Goal: Task Accomplishment & Management: Manage account settings

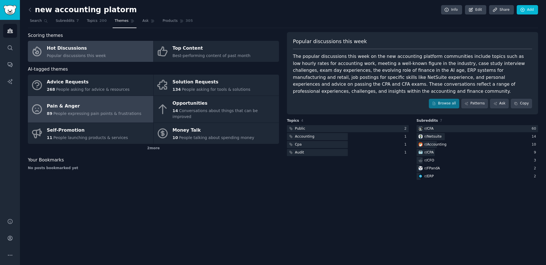
click at [107, 115] on link "Pain & Anger 89 People expressing pain points & frustrations" at bounding box center [90, 109] width 125 height 27
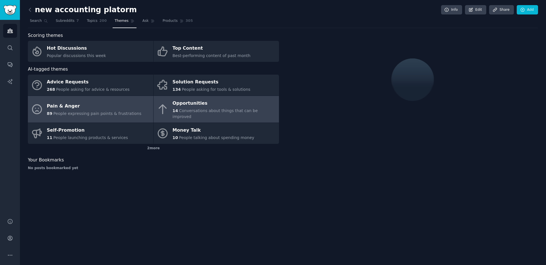
click at [189, 104] on div "Opportunities" at bounding box center [223, 103] width 103 height 9
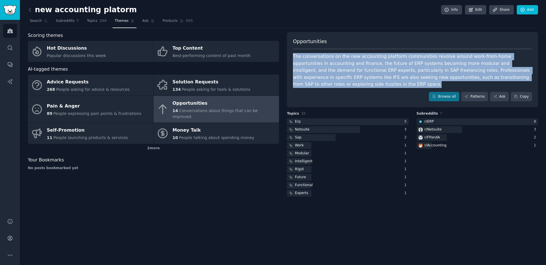
drag, startPoint x: 292, startPoint y: 53, endPoint x: 340, endPoint y: 85, distance: 57.2
click at [340, 85] on div "Opportunities The conversations on the new accounting platform communities revo…" at bounding box center [412, 70] width 251 height 76
click at [38, 20] on span "Search" at bounding box center [36, 20] width 12 height 5
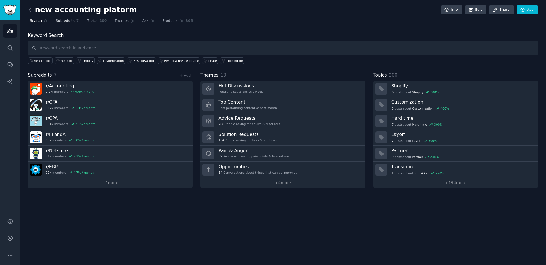
click at [69, 18] on span "Subreddits" at bounding box center [65, 20] width 19 height 5
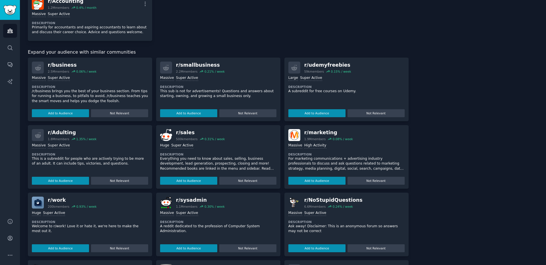
scroll to position [160, 0]
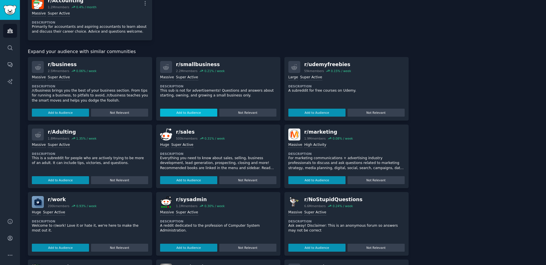
click at [202, 115] on button "Add to Audience" at bounding box center [188, 113] width 57 height 8
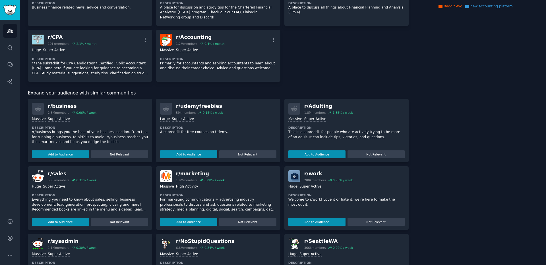
scroll to position [0, 0]
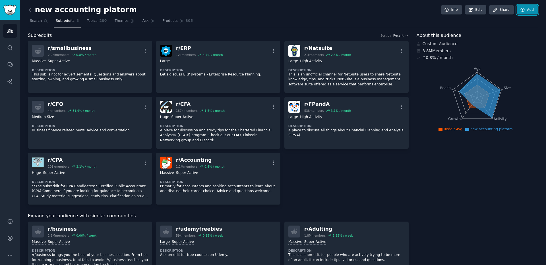
click at [520, 12] on link "Add" at bounding box center [526, 10] width 21 height 10
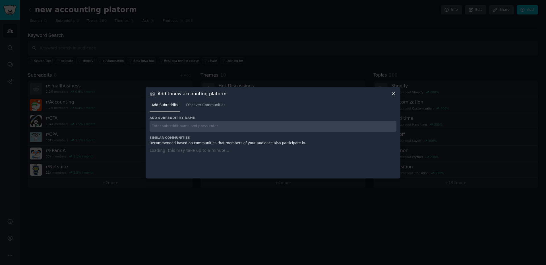
click at [239, 125] on input "text" at bounding box center [272, 126] width 247 height 11
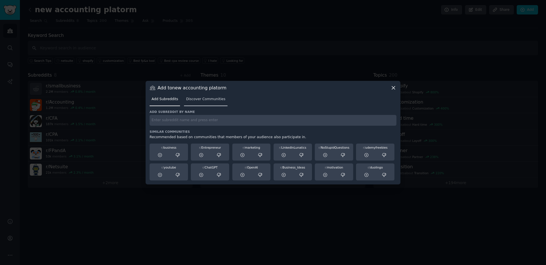
click at [196, 98] on span "Discover Communities" at bounding box center [205, 99] width 39 height 5
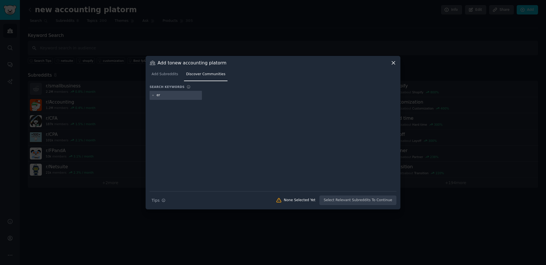
type input "erp"
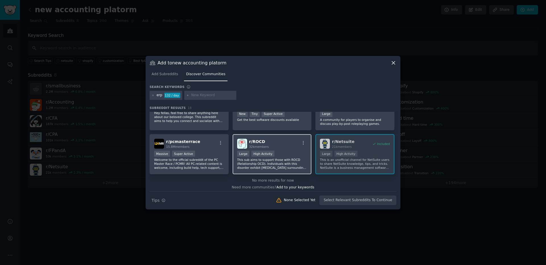
scroll to position [196, 0]
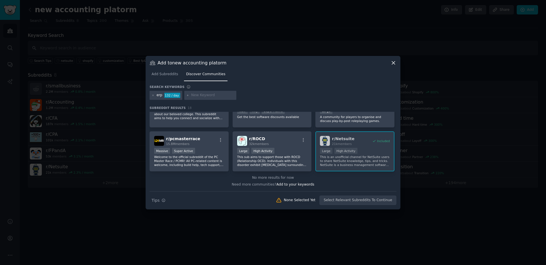
click at [157, 95] on div "erp" at bounding box center [160, 95] width 6 height 5
click at [152, 95] on icon at bounding box center [152, 95] width 3 height 3
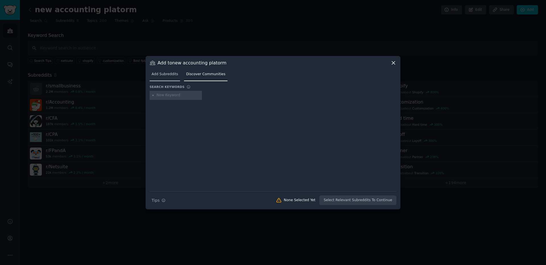
click at [169, 77] on link "Add Subreddits" at bounding box center [164, 76] width 30 height 12
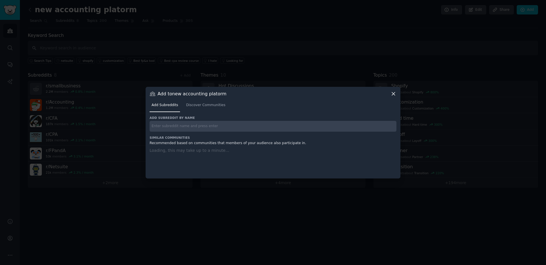
click at [193, 128] on div "Add subreddit by name Similar Communities Recommended based on communities that…" at bounding box center [272, 144] width 247 height 56
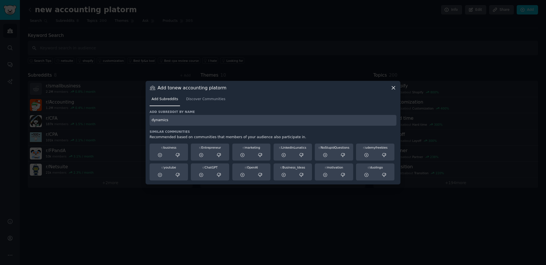
type input "dynamics"
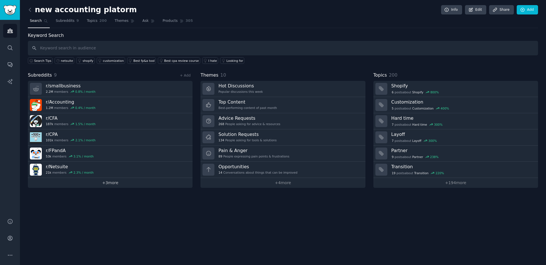
click at [104, 182] on link "+ 3 more" at bounding box center [110, 183] width 165 height 10
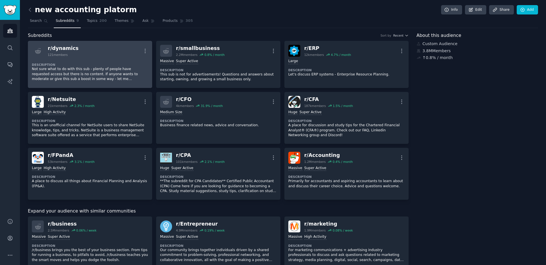
click at [148, 50] on link "r/ dynamics 121 members More Description Not sure what to do with this sub - pl…" at bounding box center [90, 64] width 124 height 47
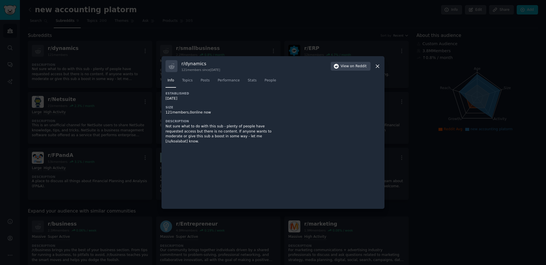
click at [195, 40] on div at bounding box center [273, 132] width 546 height 265
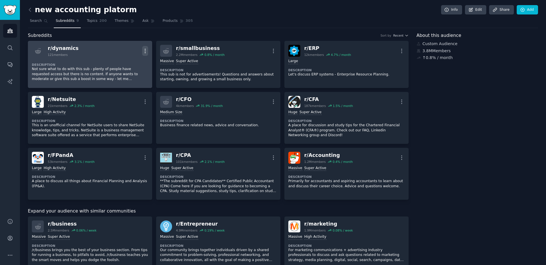
click at [142, 53] on icon "button" at bounding box center [145, 51] width 6 height 6
click at [127, 66] on div "Delete" at bounding box center [122, 63] width 34 height 12
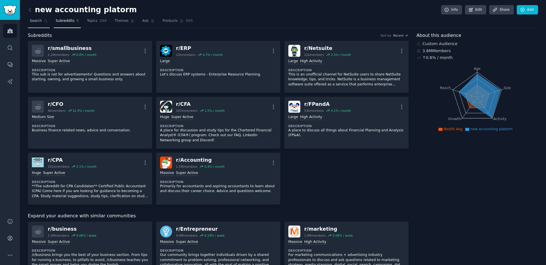
click at [48, 23] on link "Search" at bounding box center [39, 22] width 22 height 12
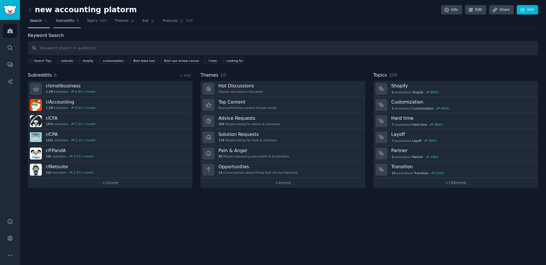
click at [77, 27] on link "Subreddits 8" at bounding box center [67, 22] width 27 height 12
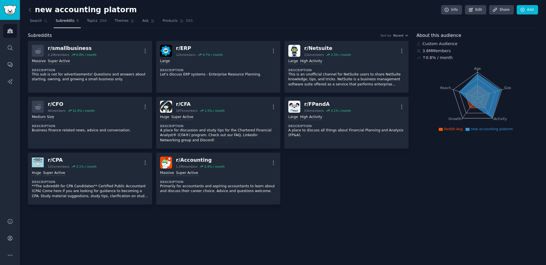
click at [48, 28] on div "new accounting platorm Info Edit Share Add Search Subreddits 8 Topics 200 Theme…" at bounding box center [283, 106] width 510 height 197
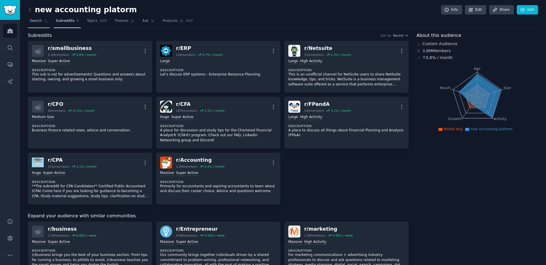
click at [40, 26] on link "Search" at bounding box center [39, 22] width 22 height 12
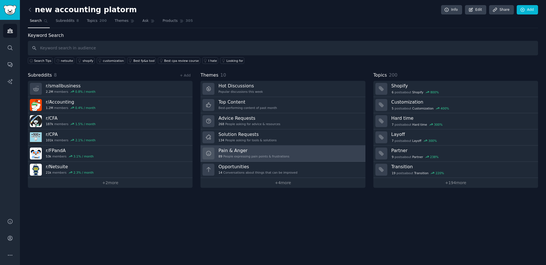
click at [314, 152] on link "Pain & Anger 89 People expressing pain points & frustrations" at bounding box center [282, 154] width 165 height 16
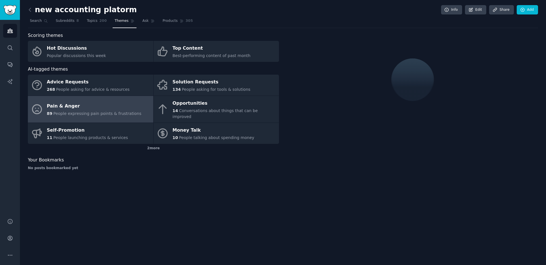
click at [109, 106] on div "Pain & Anger" at bounding box center [94, 106] width 95 height 9
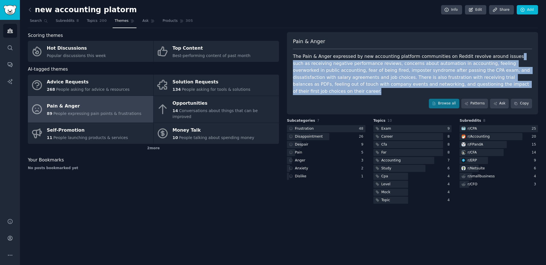
drag, startPoint x: 500, startPoint y: 56, endPoint x: 502, endPoint y: 84, distance: 28.2
click at [502, 84] on div "The Pain & Anger expressed by new accounting platform communities on Reddit rev…" at bounding box center [412, 74] width 239 height 42
copy div "such as receiving negative performance reviews, concerns about automation in ac…"
